Goal: Task Accomplishment & Management: Manage account settings

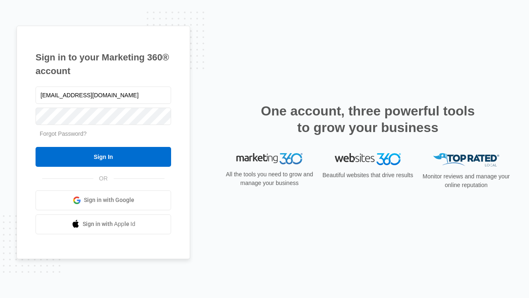
type input "[EMAIL_ADDRESS][DOMAIN_NAME]"
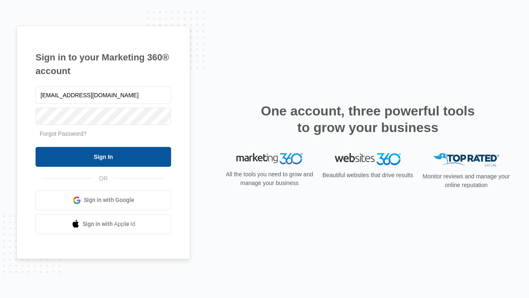
click at [103, 156] on input "Sign In" at bounding box center [104, 157] width 136 height 20
